Goal: Task Accomplishment & Management: Manage account settings

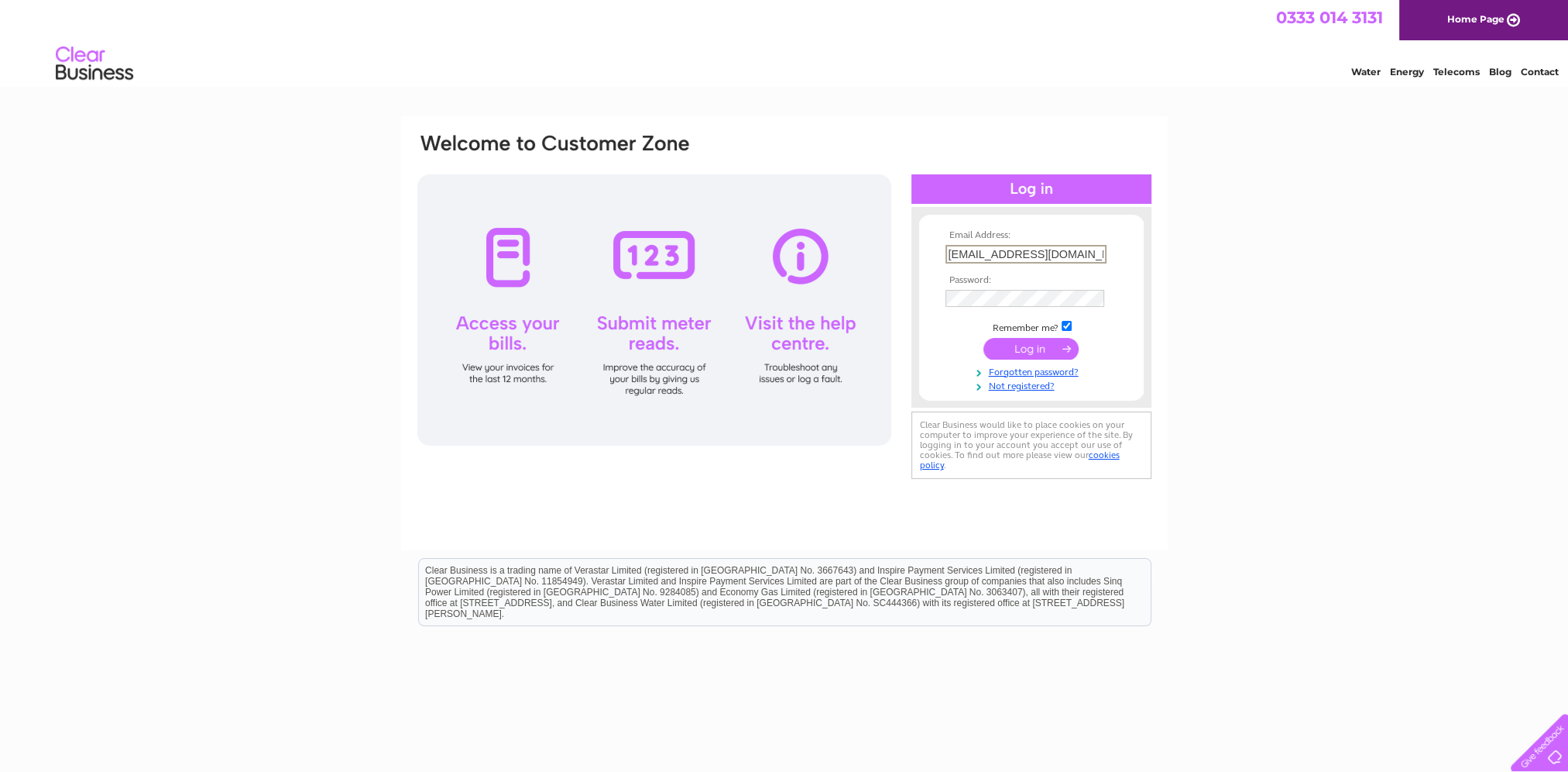
click at [1022, 345] on input "submit" at bounding box center [1030, 349] width 95 height 22
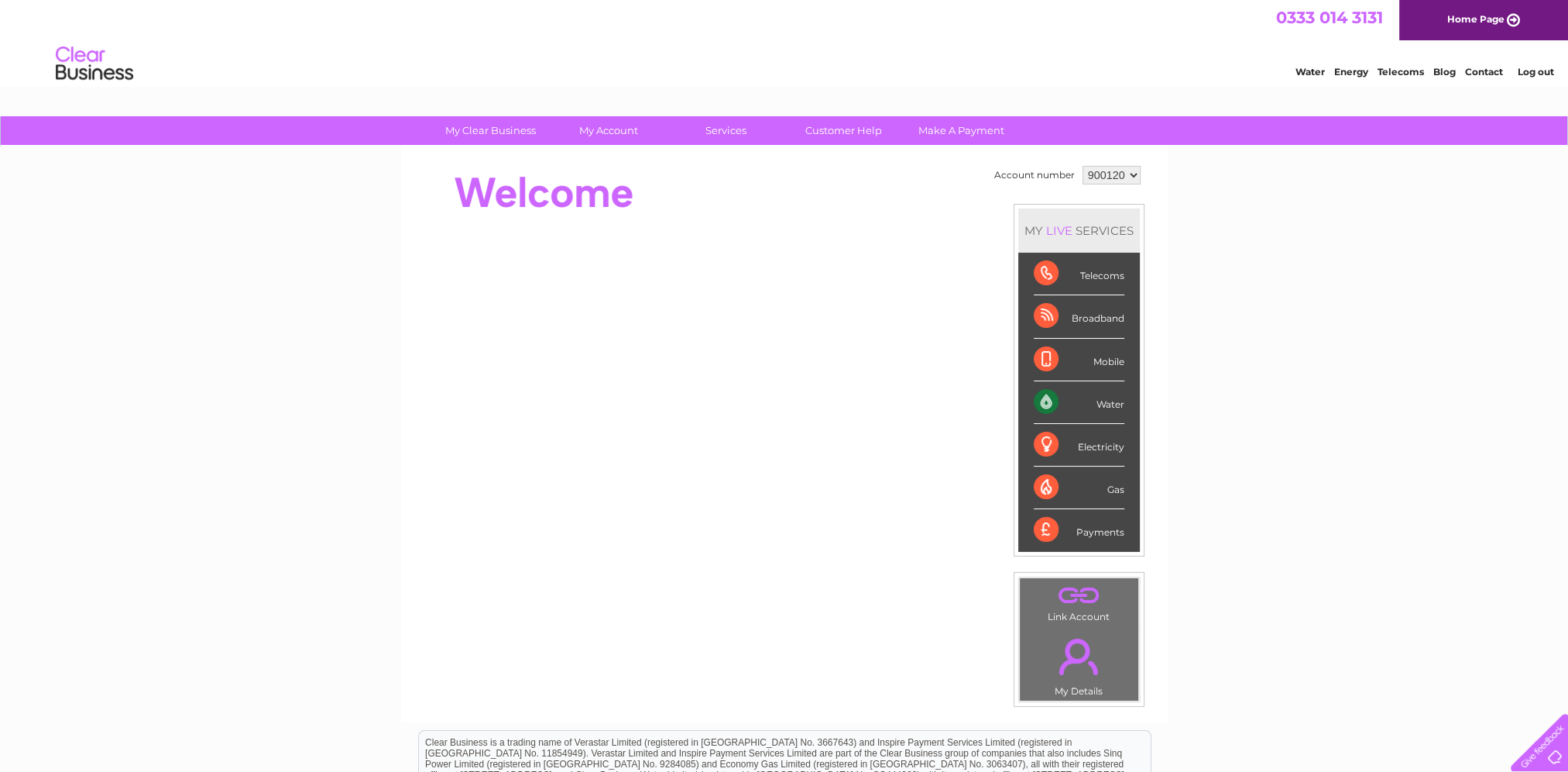
click at [1044, 396] on div "Water" at bounding box center [1079, 402] width 91 height 43
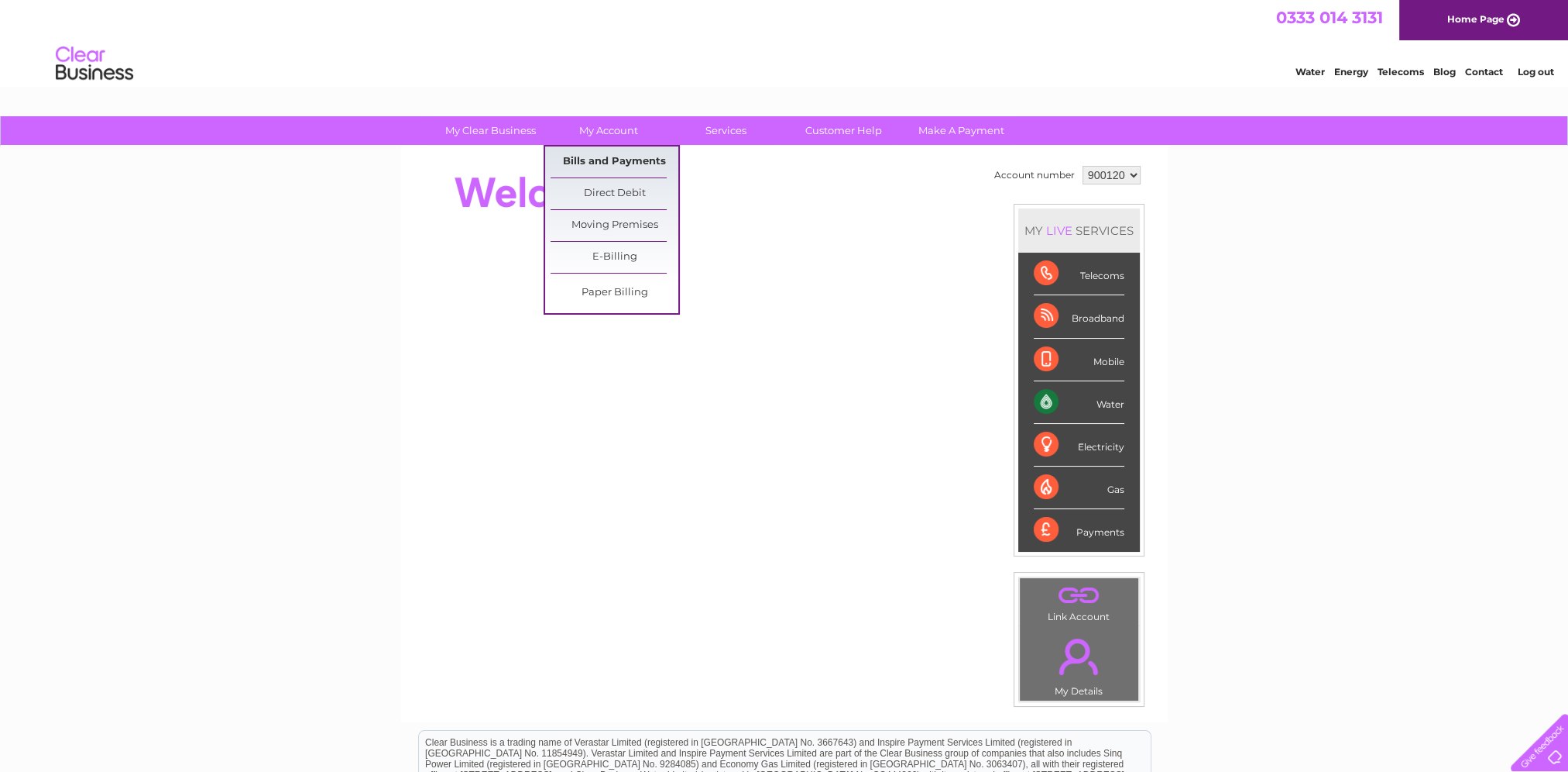
click at [620, 164] on link "Bills and Payments" at bounding box center [615, 162] width 128 height 31
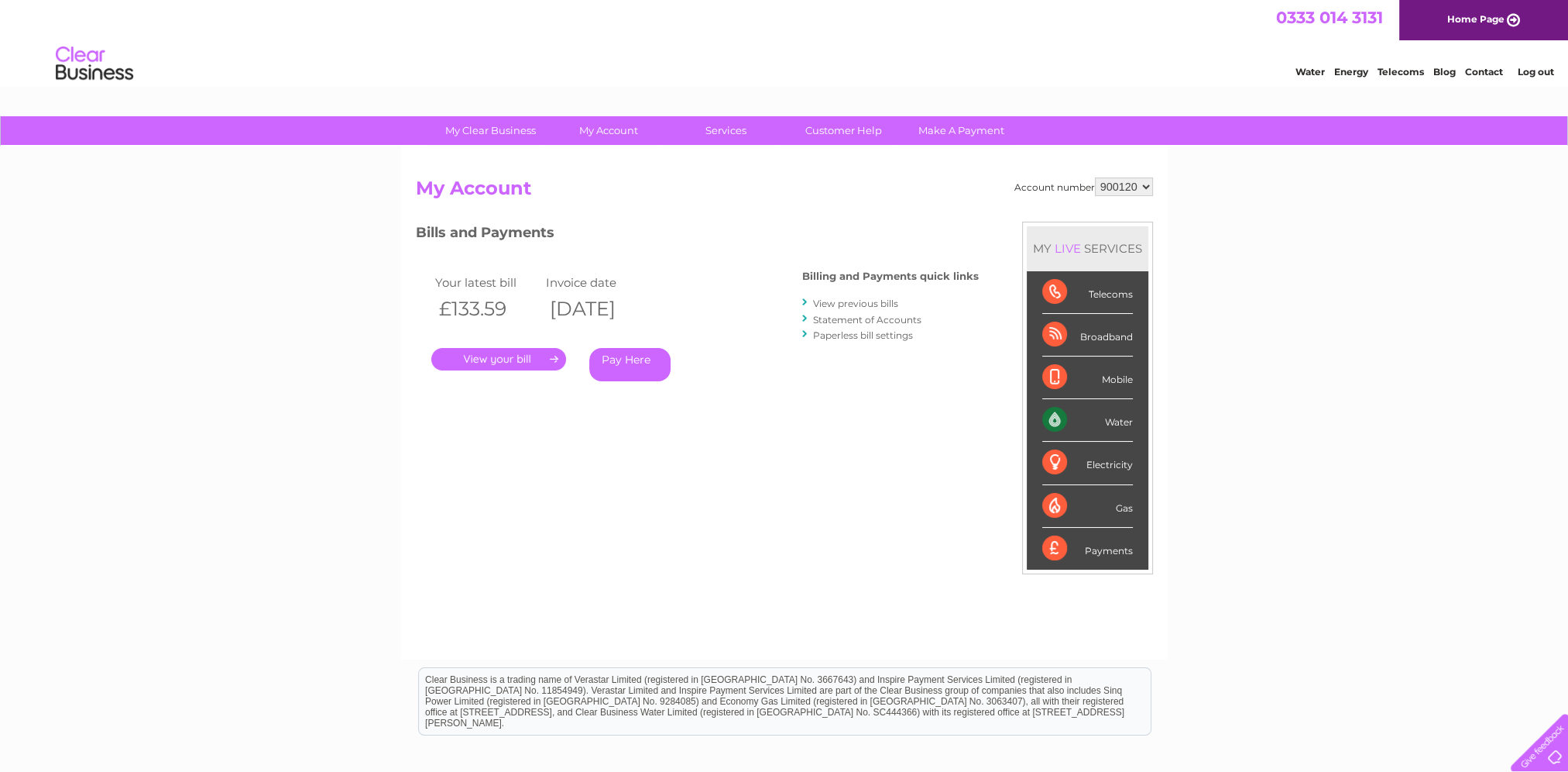
click at [482, 356] on link "." at bounding box center [498, 359] width 135 height 23
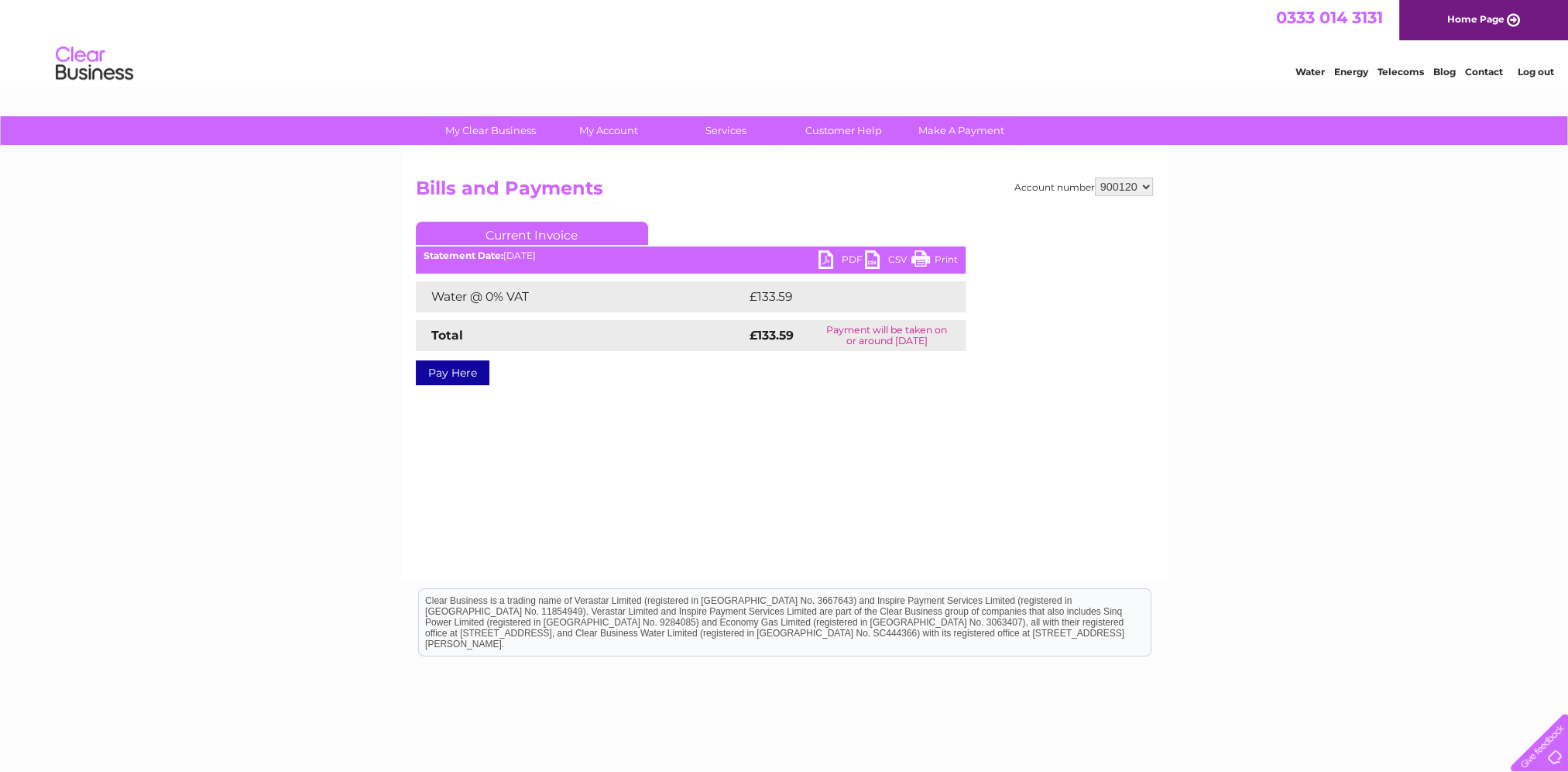
click at [830, 259] on link "PDF" at bounding box center [841, 262] width 47 height 23
click at [1554, 69] on li "Log out" at bounding box center [1535, 71] width 47 height 19
click at [1532, 71] on link "Log out" at bounding box center [1536, 72] width 36 height 12
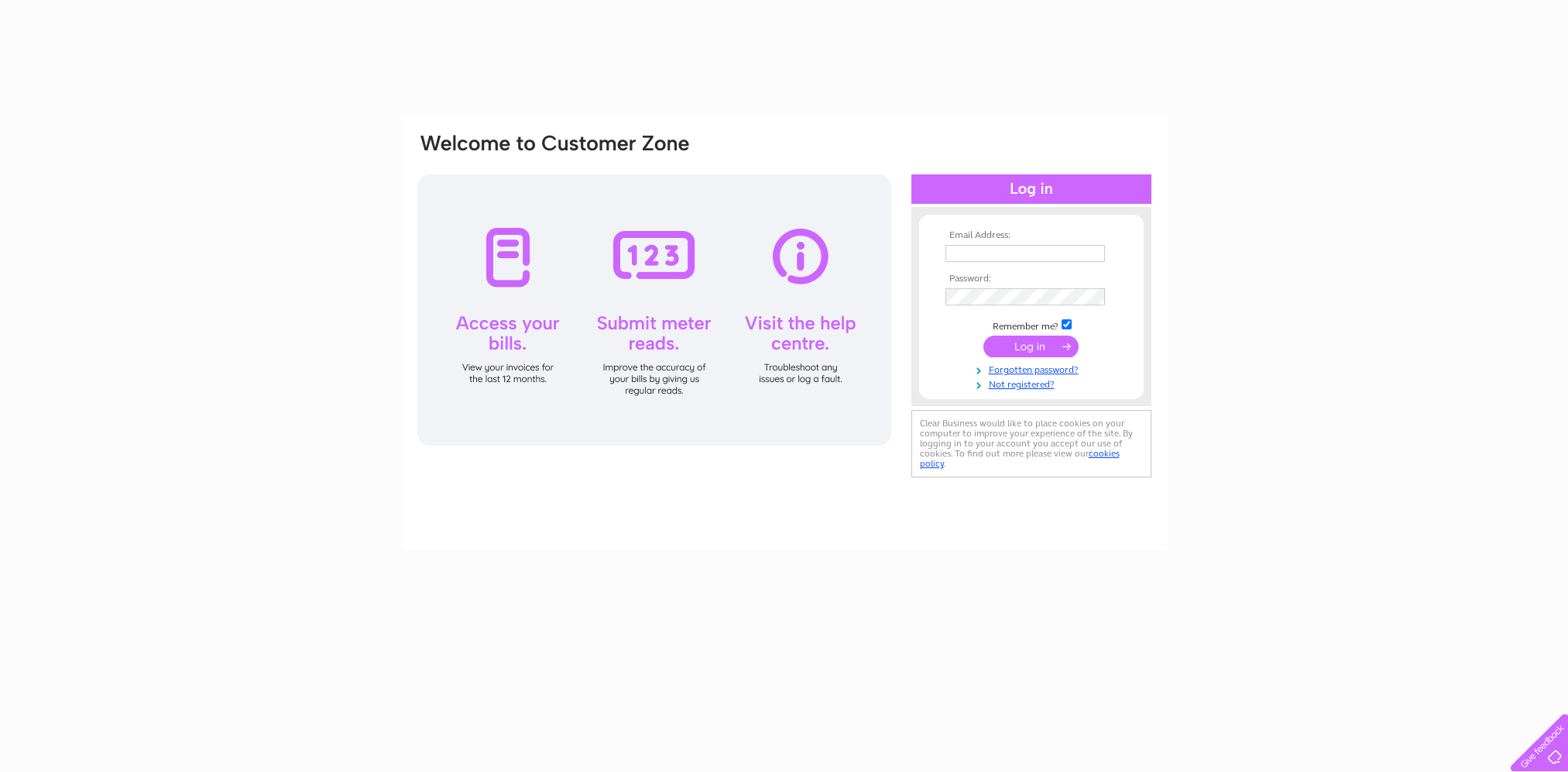
type input "[EMAIL_ADDRESS][DOMAIN_NAME]"
